Goal: Check status: Check status

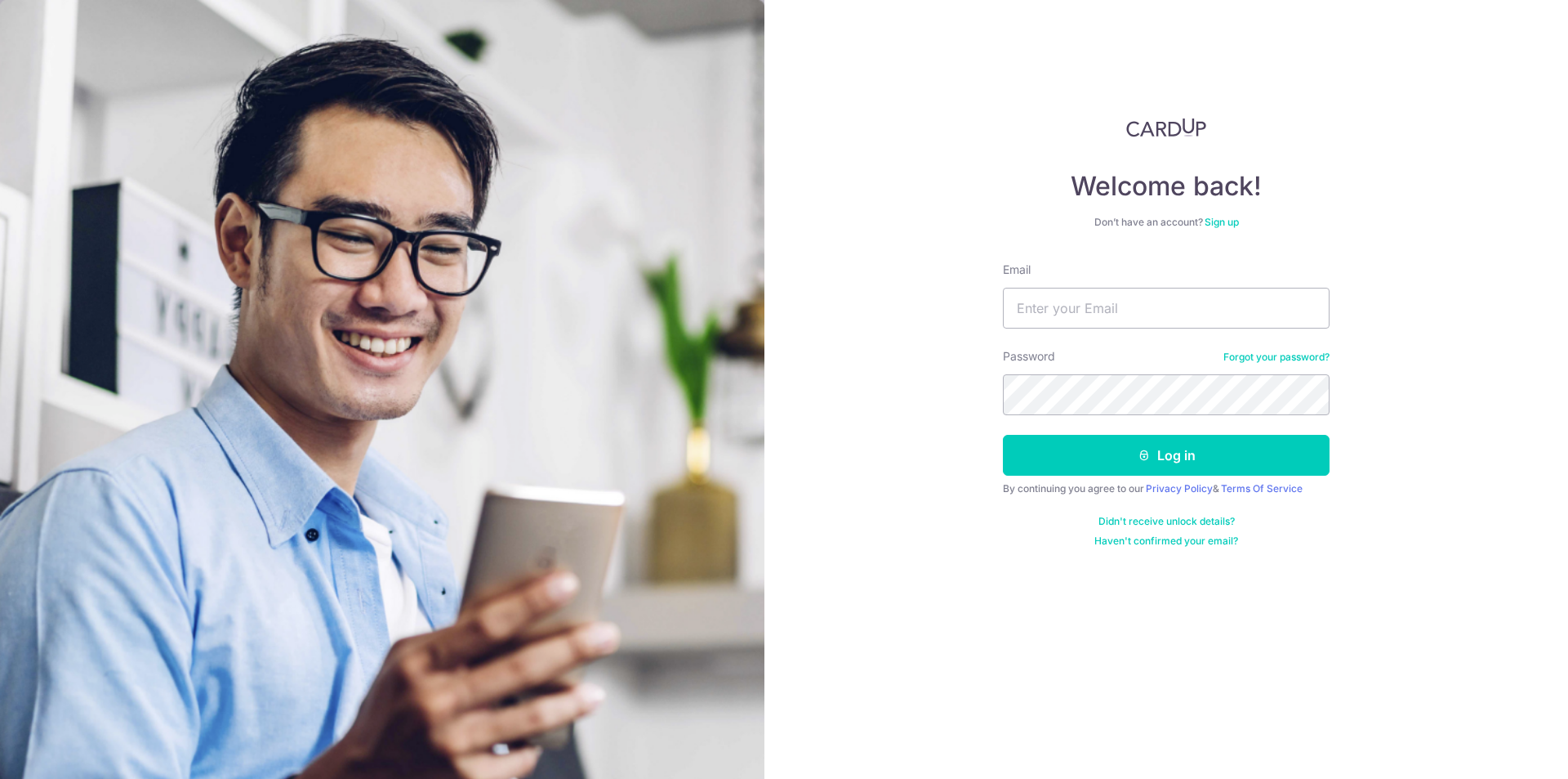
click at [1078, 304] on input "Email" at bounding box center [1166, 308] width 327 height 41
type input "[EMAIL_ADDRESS][DOMAIN_NAME]"
click at [1084, 463] on button "Log in" at bounding box center [1166, 455] width 327 height 41
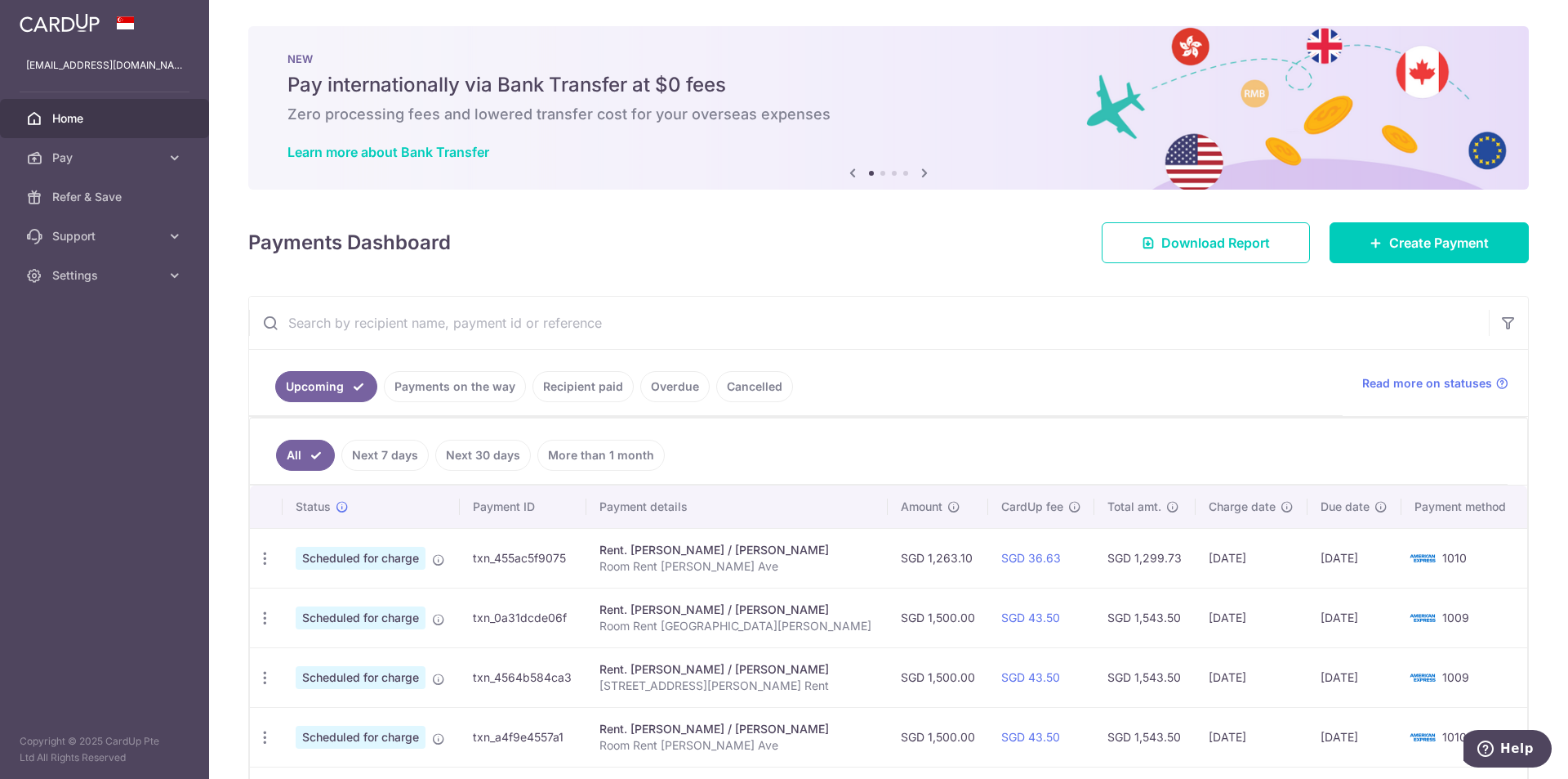
click at [448, 386] on link "Payments on the way" at bounding box center [455, 386] width 143 height 31
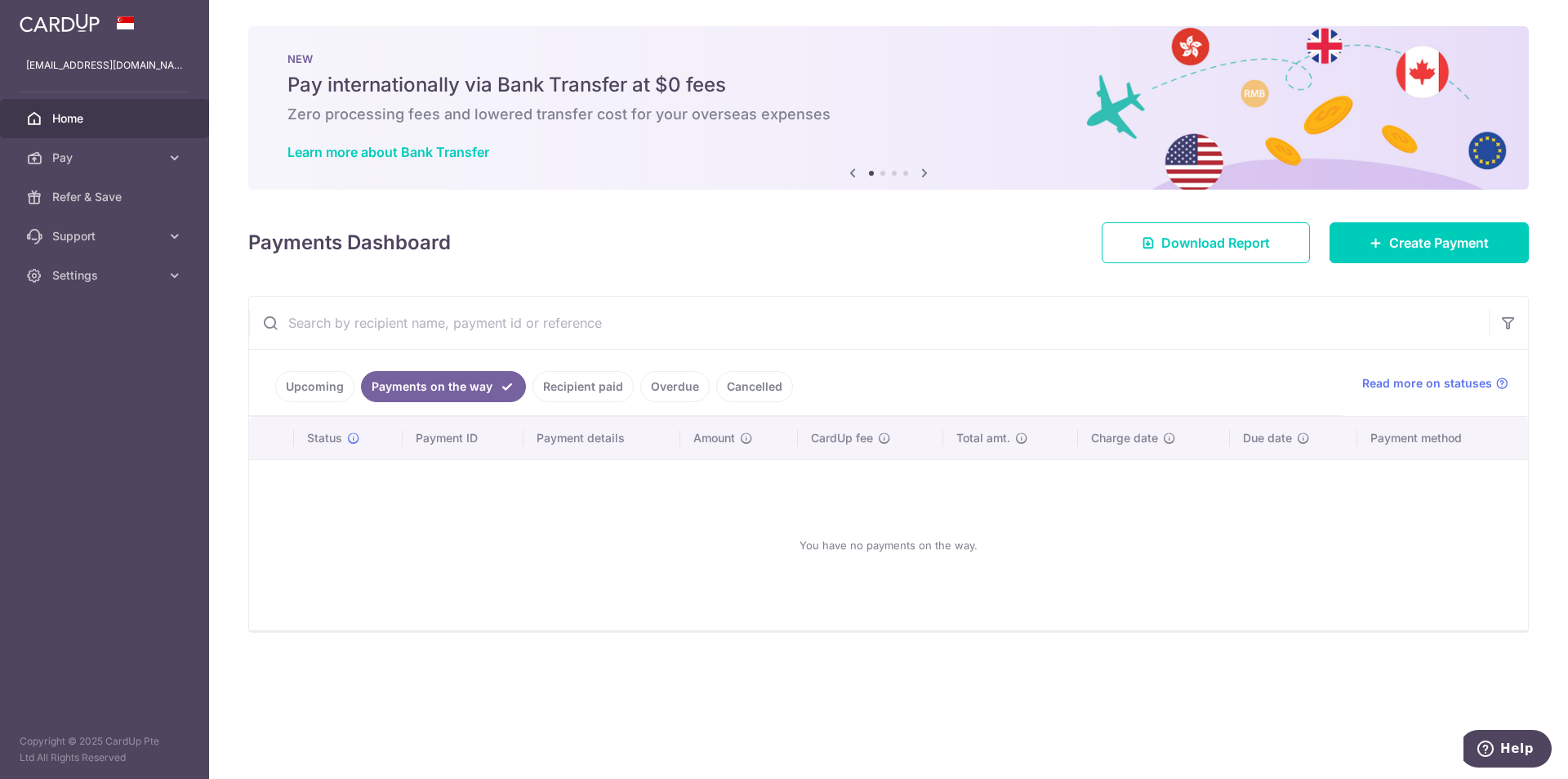
click at [320, 383] on link "Upcoming" at bounding box center [315, 386] width 80 height 31
